Goal: Information Seeking & Learning: Learn about a topic

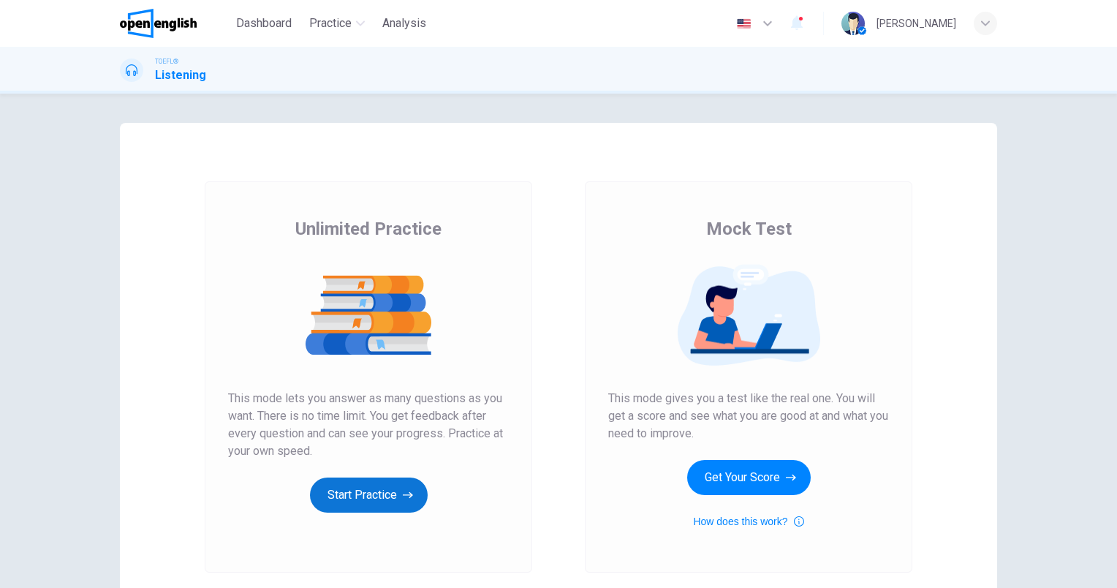
click at [376, 485] on button "Start Practice" at bounding box center [369, 494] width 118 height 35
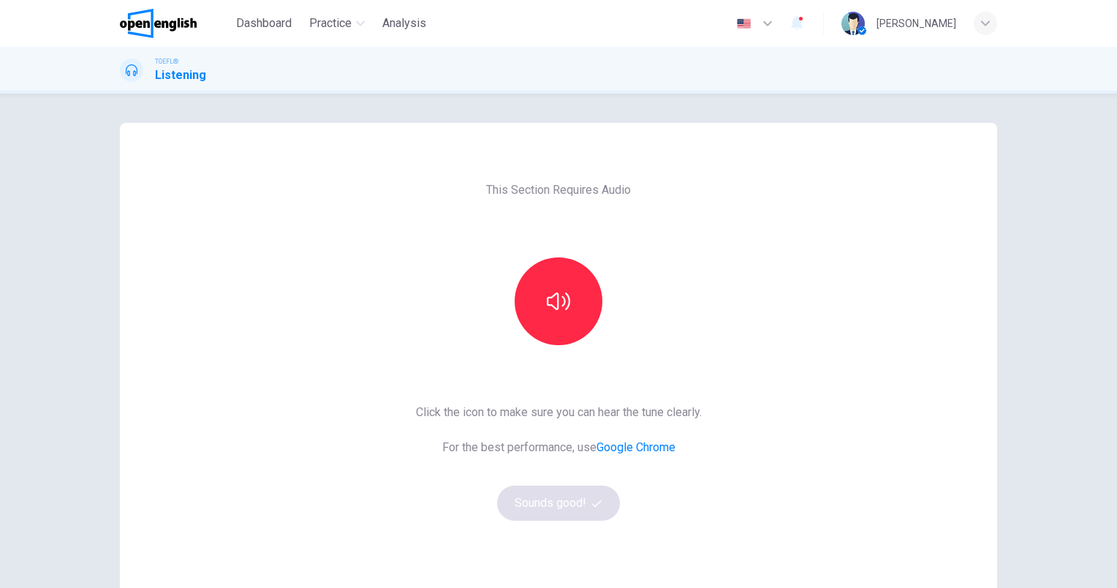
click at [972, 162] on div "This Section Requires Audio Click the icon to make sure you can hear the tune c…" at bounding box center [558, 377] width 877 height 508
click at [557, 308] on icon "button" at bounding box center [558, 300] width 23 height 23
click at [526, 503] on button "Sounds good!" at bounding box center [558, 502] width 123 height 35
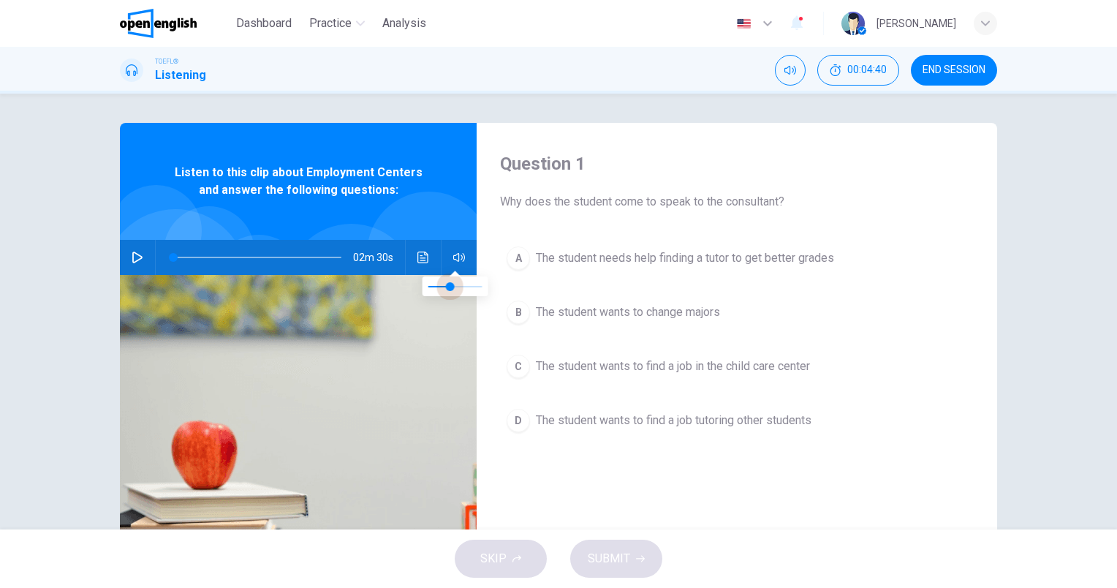
type input "***"
drag, startPoint x: 480, startPoint y: 292, endPoint x: 444, endPoint y: 293, distance: 35.8
click at [444, 291] on span at bounding box center [444, 286] width 9 height 9
click at [436, 330] on img at bounding box center [298, 453] width 357 height 356
click at [137, 254] on icon "button" at bounding box center [138, 257] width 12 height 12
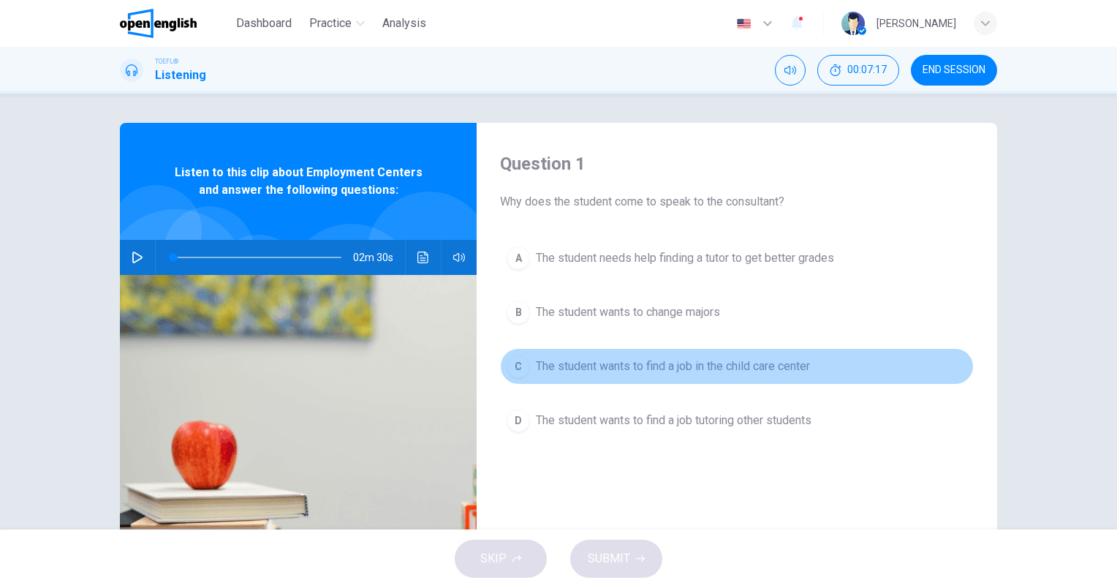
click at [756, 366] on span "The student wants to find a job in the child care center" at bounding box center [673, 366] width 274 height 18
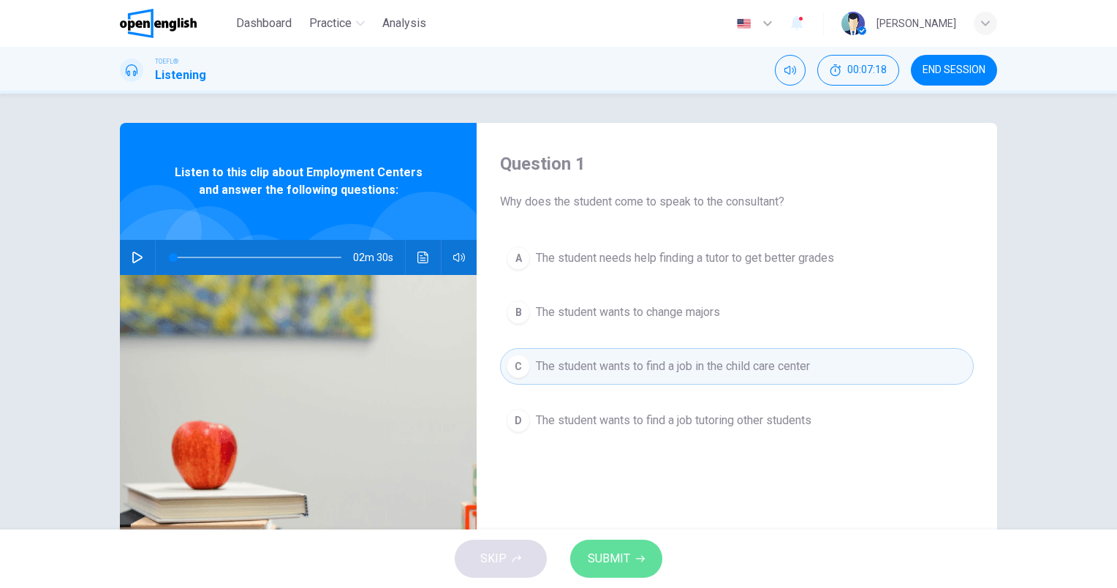
click at [599, 561] on span "SUBMIT" at bounding box center [609, 558] width 42 height 20
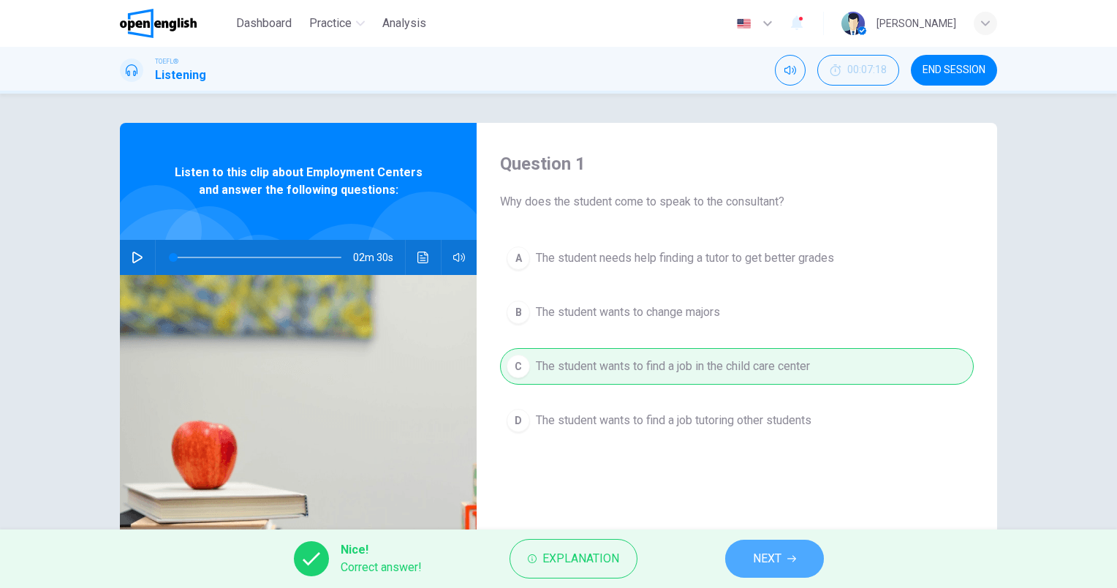
click at [778, 554] on span "NEXT" at bounding box center [767, 558] width 29 height 20
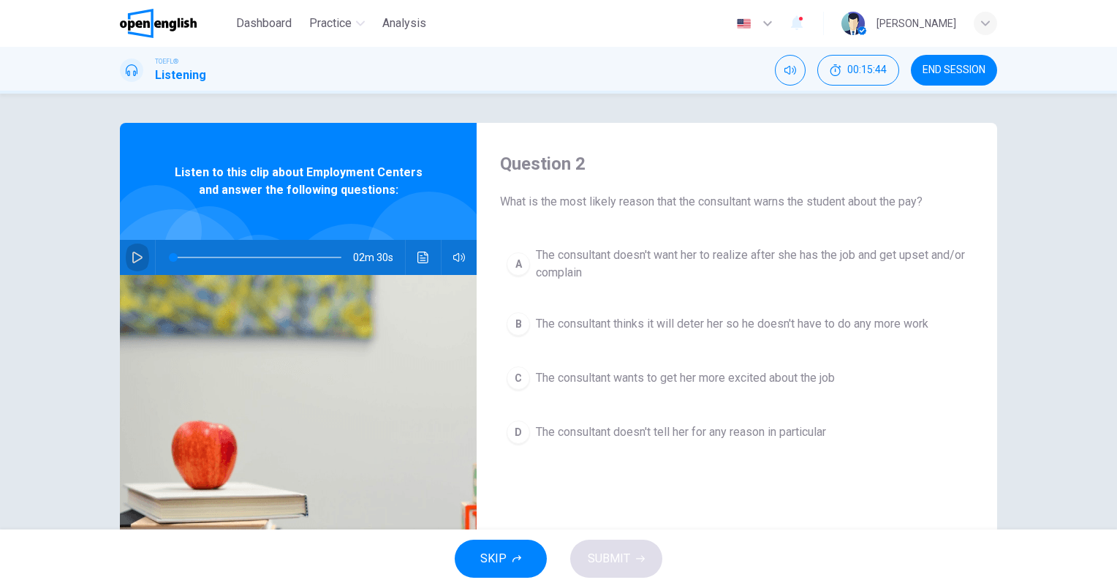
click at [132, 259] on icon "button" at bounding box center [137, 257] width 10 height 12
type input "*"
type input "***"
type input "*"
type input "***"
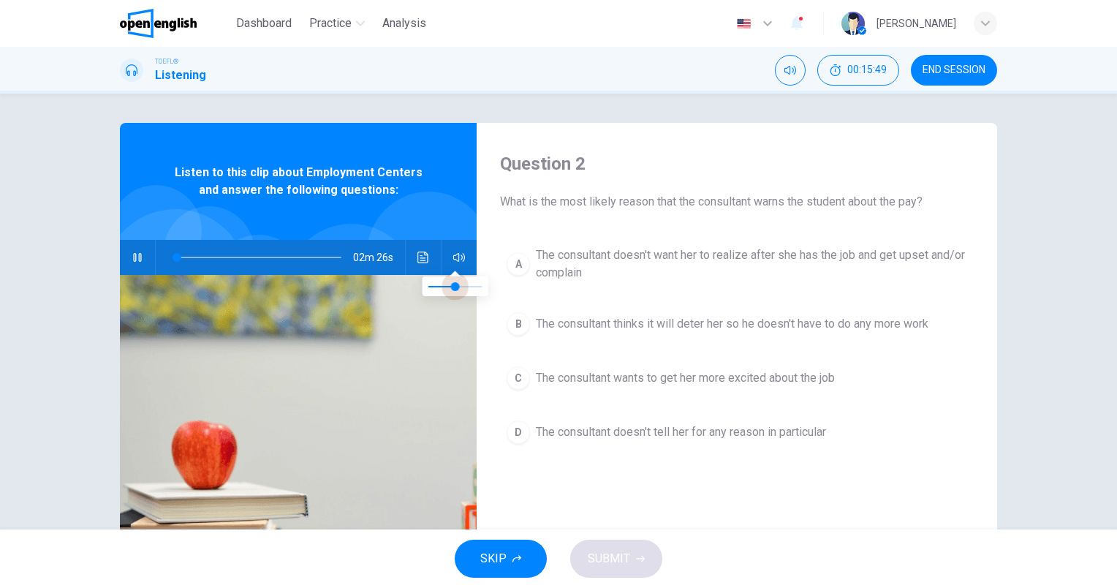
click at [453, 289] on span at bounding box center [455, 286] width 9 height 9
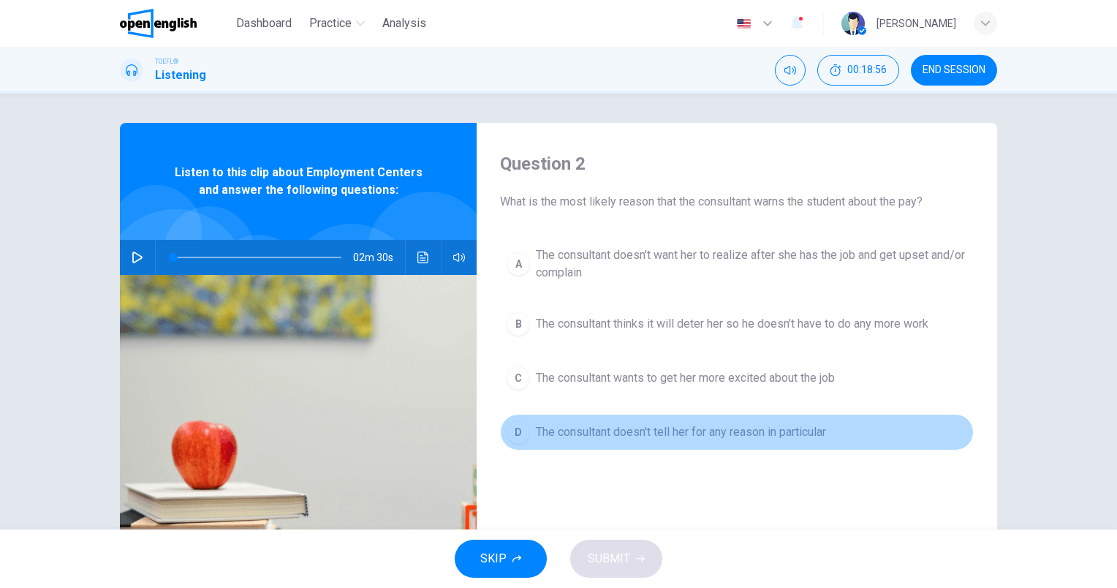
click at [787, 425] on span "The consultant doesn't tell her for any reason in particular" at bounding box center [681, 432] width 290 height 18
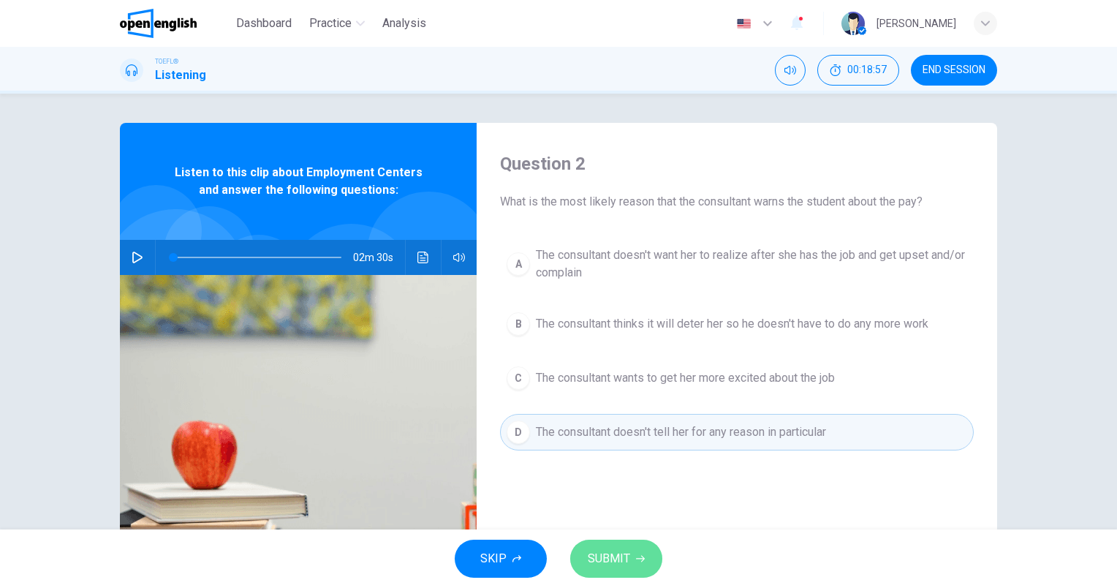
click at [580, 551] on button "SUBMIT" at bounding box center [616, 558] width 92 height 38
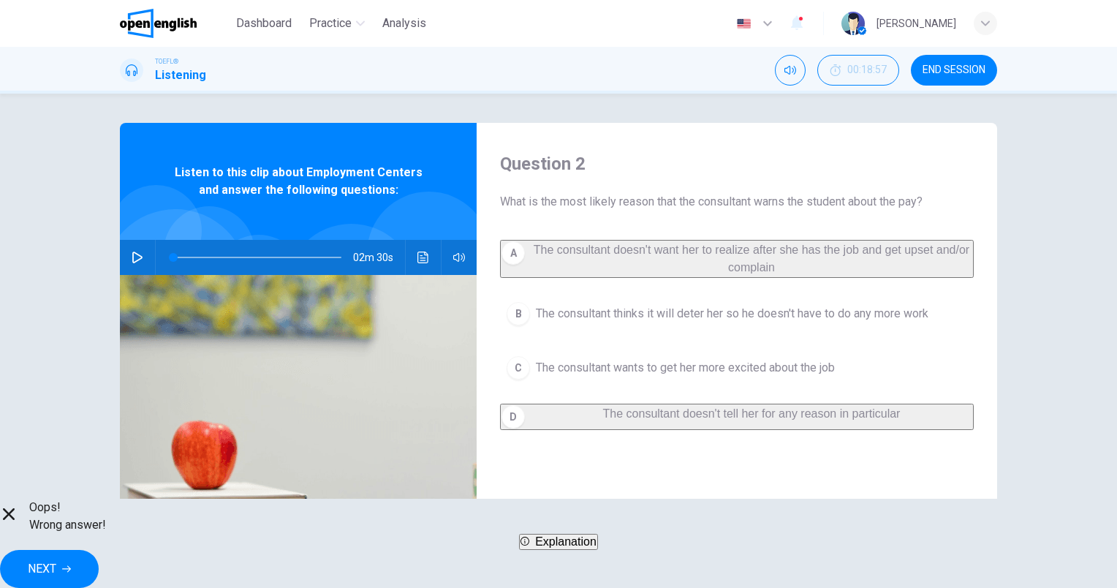
click at [71, 566] on icon "button" at bounding box center [66, 569] width 9 height 7
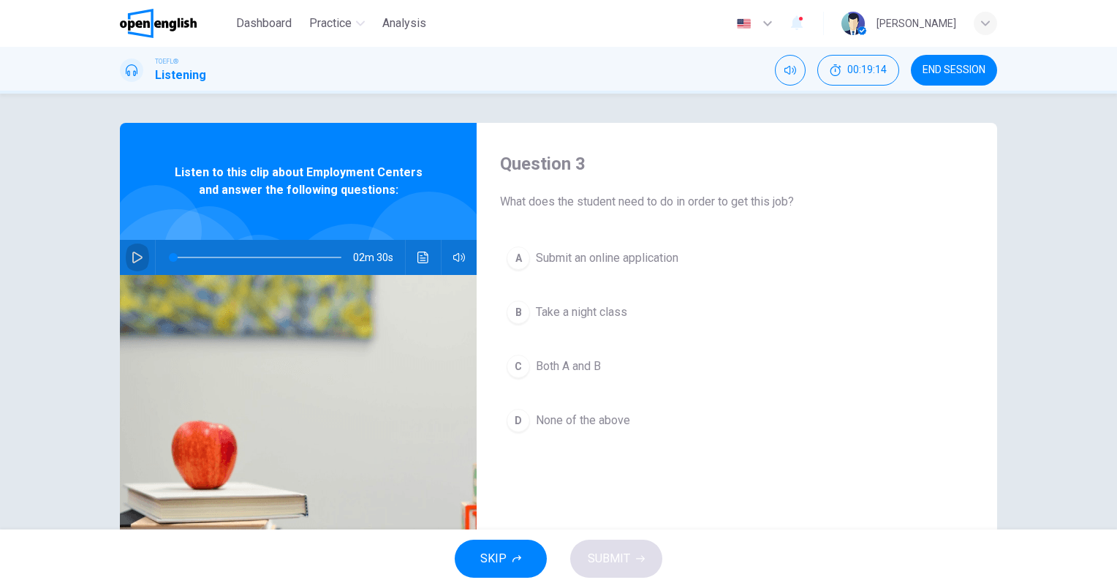
click at [143, 260] on button "button" at bounding box center [137, 257] width 23 height 35
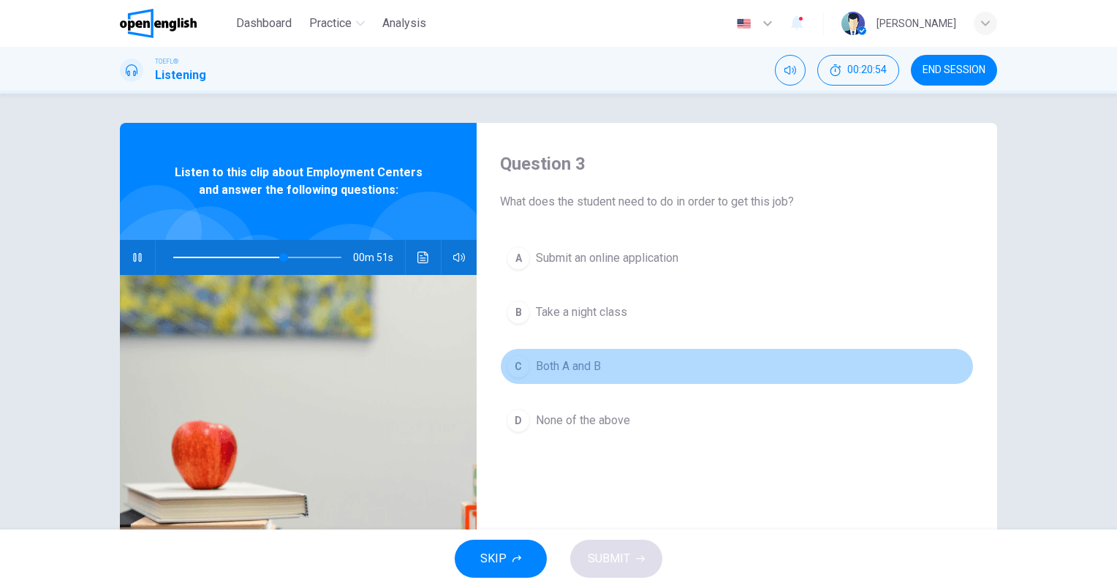
click at [571, 360] on span "Both A and B" at bounding box center [568, 366] width 65 height 18
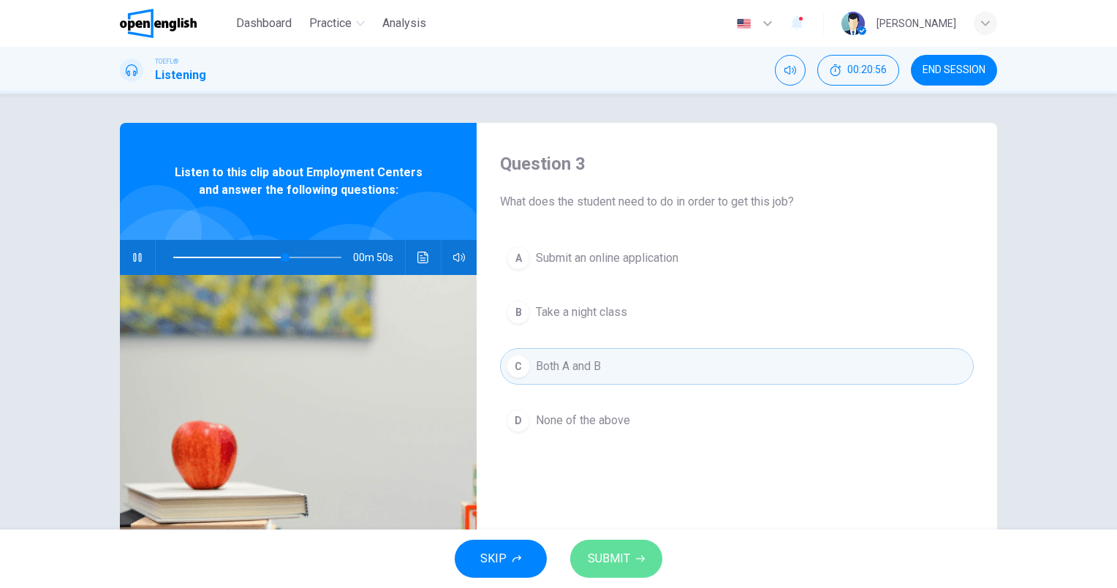
click at [598, 544] on button "SUBMIT" at bounding box center [616, 558] width 92 height 38
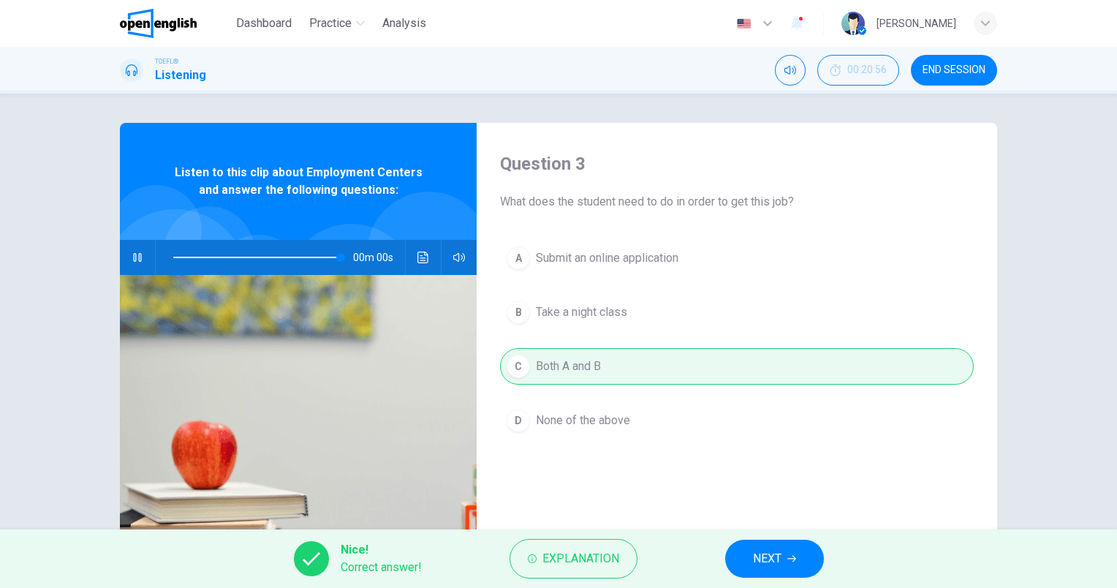
type input "*"
click at [766, 542] on button "NEXT" at bounding box center [774, 558] width 99 height 38
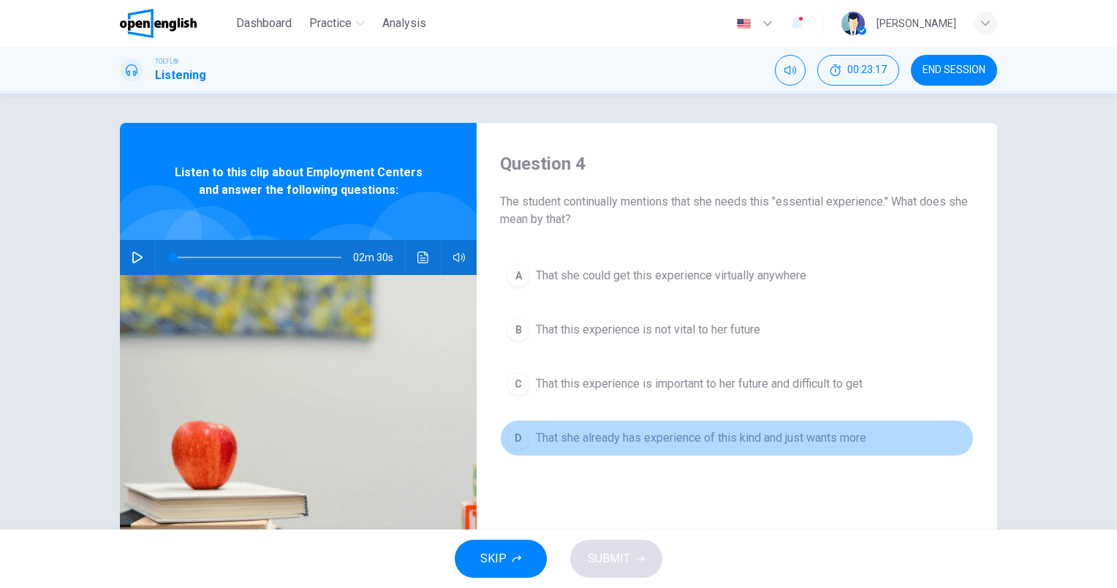
click at [722, 430] on span "That she already has experience of this kind and just wants more" at bounding box center [701, 438] width 330 height 18
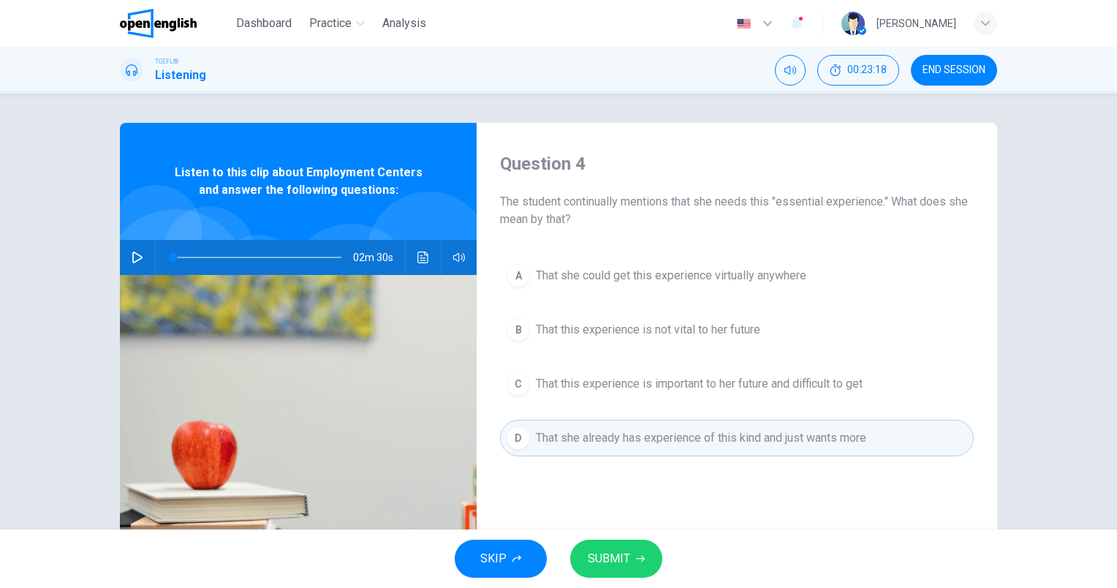
click at [615, 557] on span "SUBMIT" at bounding box center [609, 558] width 42 height 20
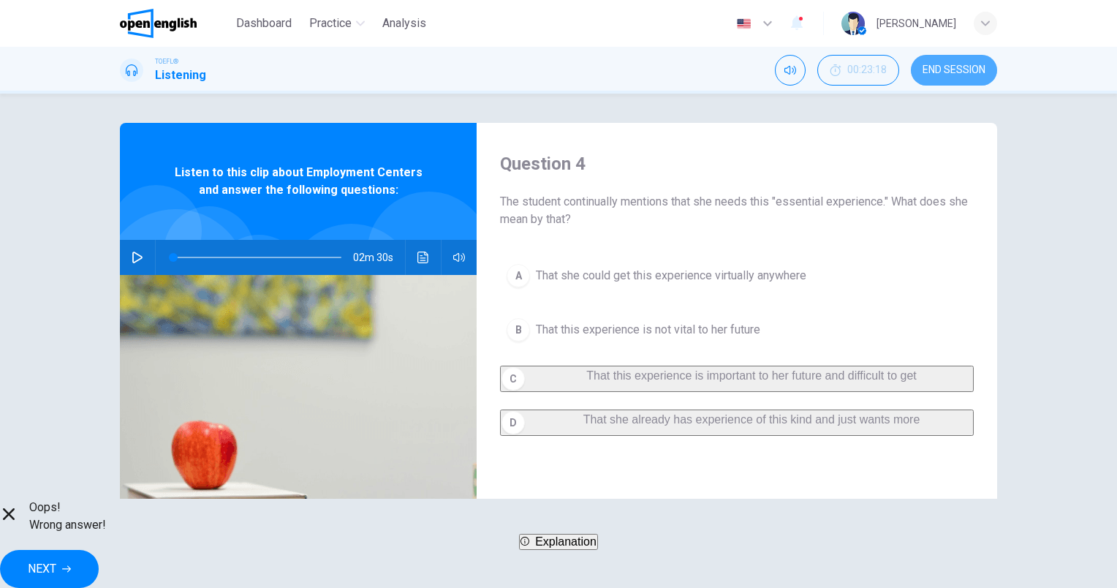
click at [955, 70] on span "END SESSION" at bounding box center [954, 70] width 63 height 12
